Goal: Transaction & Acquisition: Purchase product/service

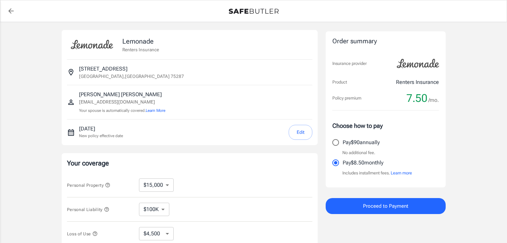
select select "15000"
select select "500"
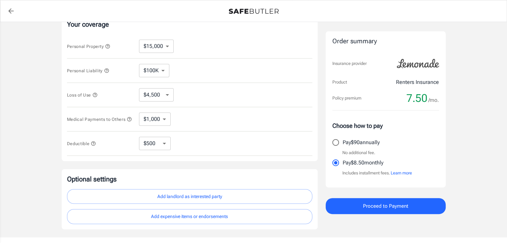
scroll to position [142, 0]
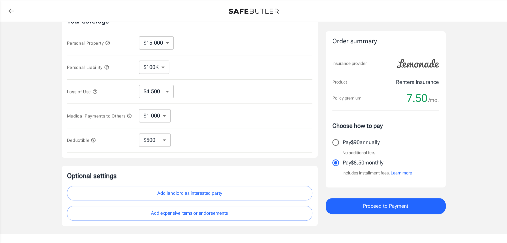
click at [106, 66] on icon "button" at bounding box center [106, 67] width 5 height 5
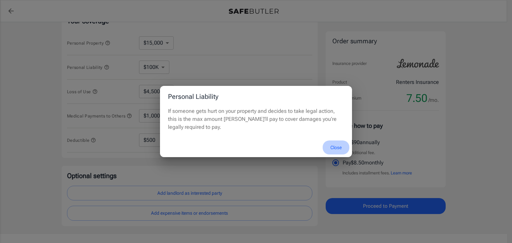
click at [336, 148] on button "Close" at bounding box center [336, 148] width 27 height 14
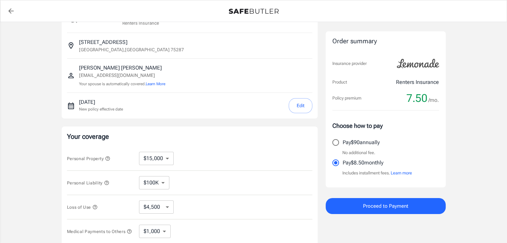
scroll to position [0, 0]
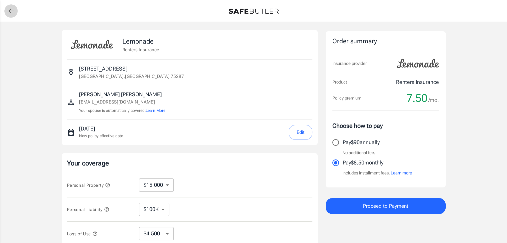
click at [12, 8] on icon "back to quotes" at bounding box center [11, 11] width 8 height 8
select select "15000"
select select "500"
